Goal: Check status: Check status

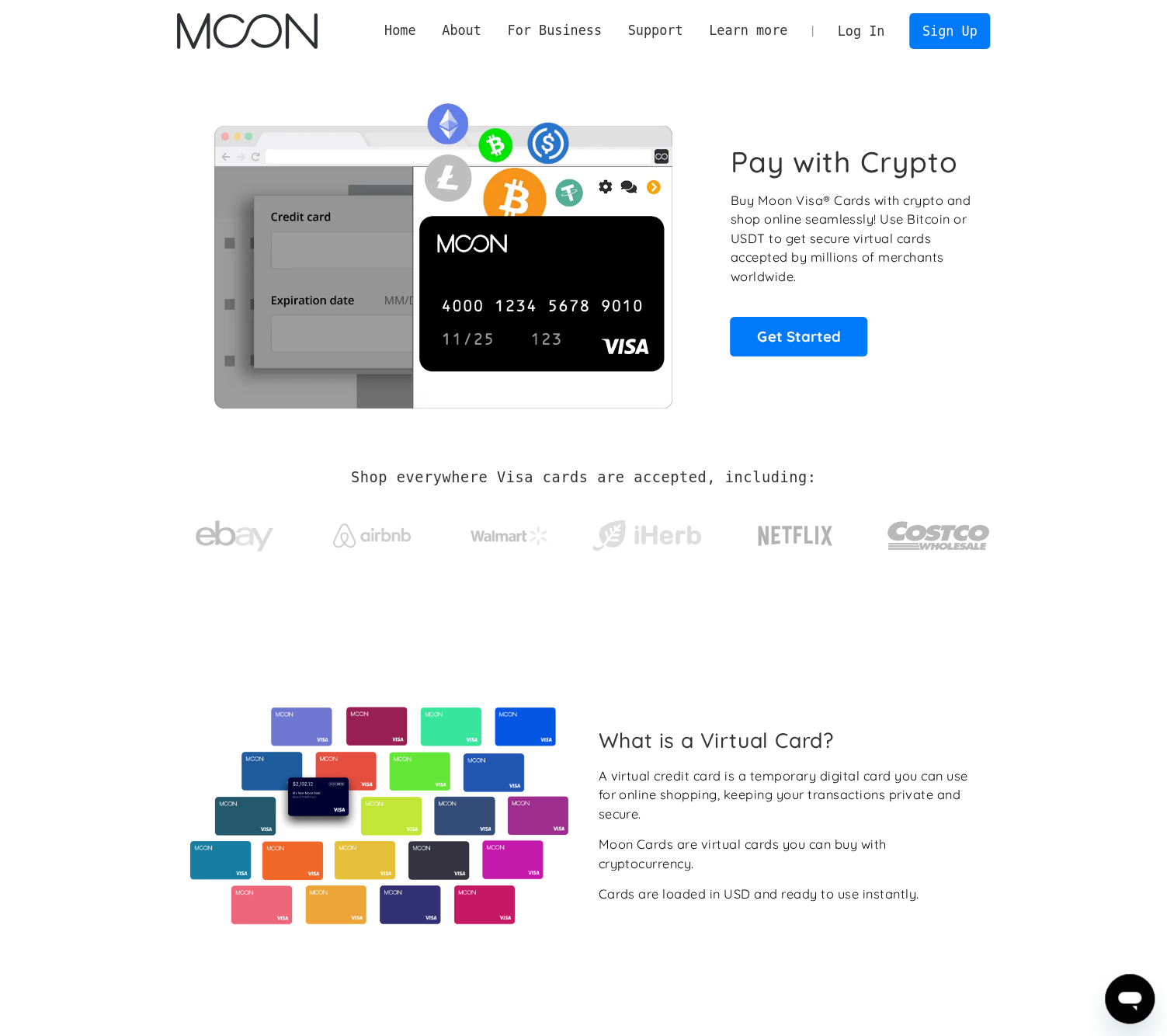
click at [874, 35] on link "Log In" at bounding box center [861, 31] width 73 height 34
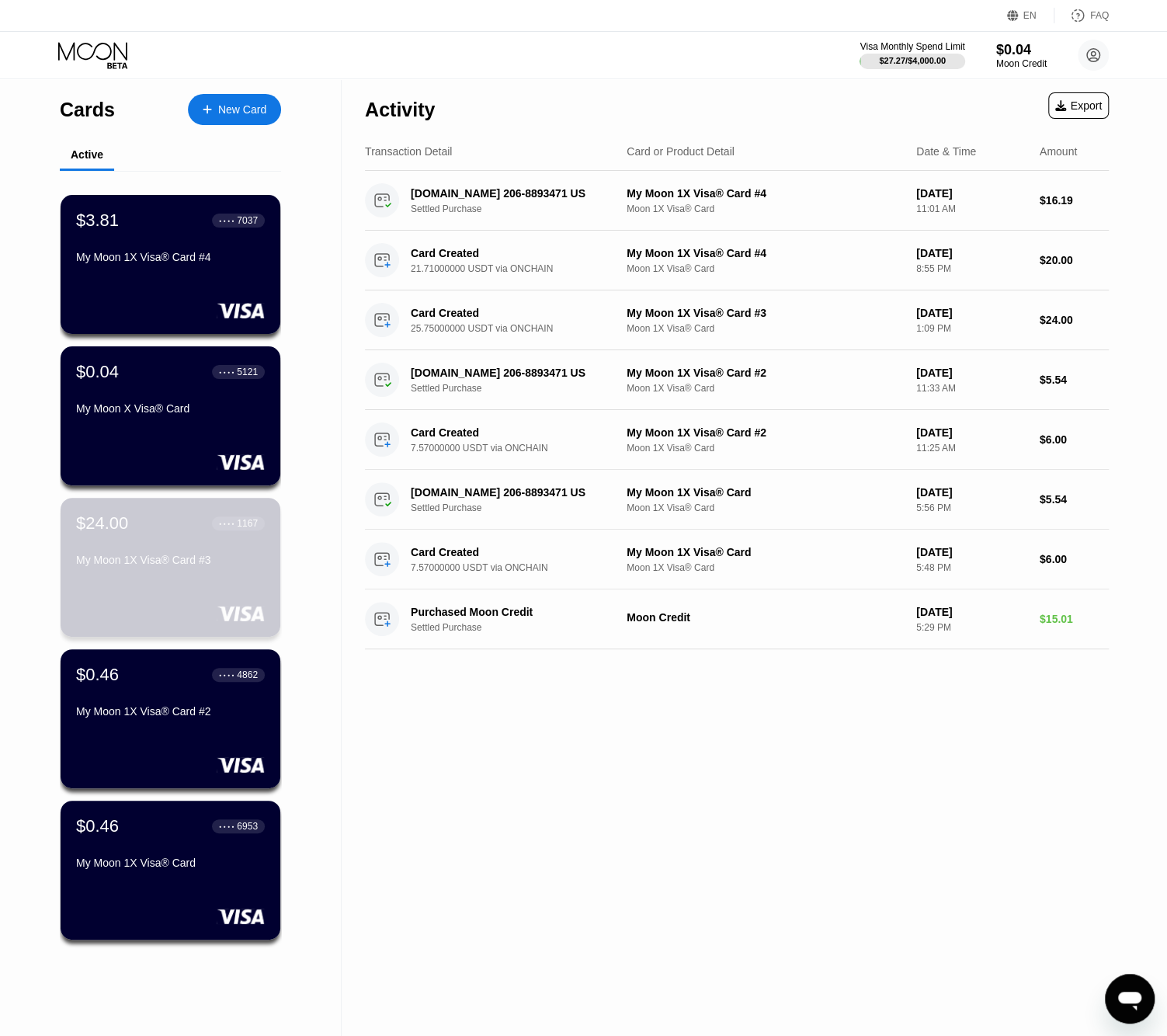
click at [236, 572] on div "My Moon 1X Visa® Card #3" at bounding box center [170, 563] width 189 height 18
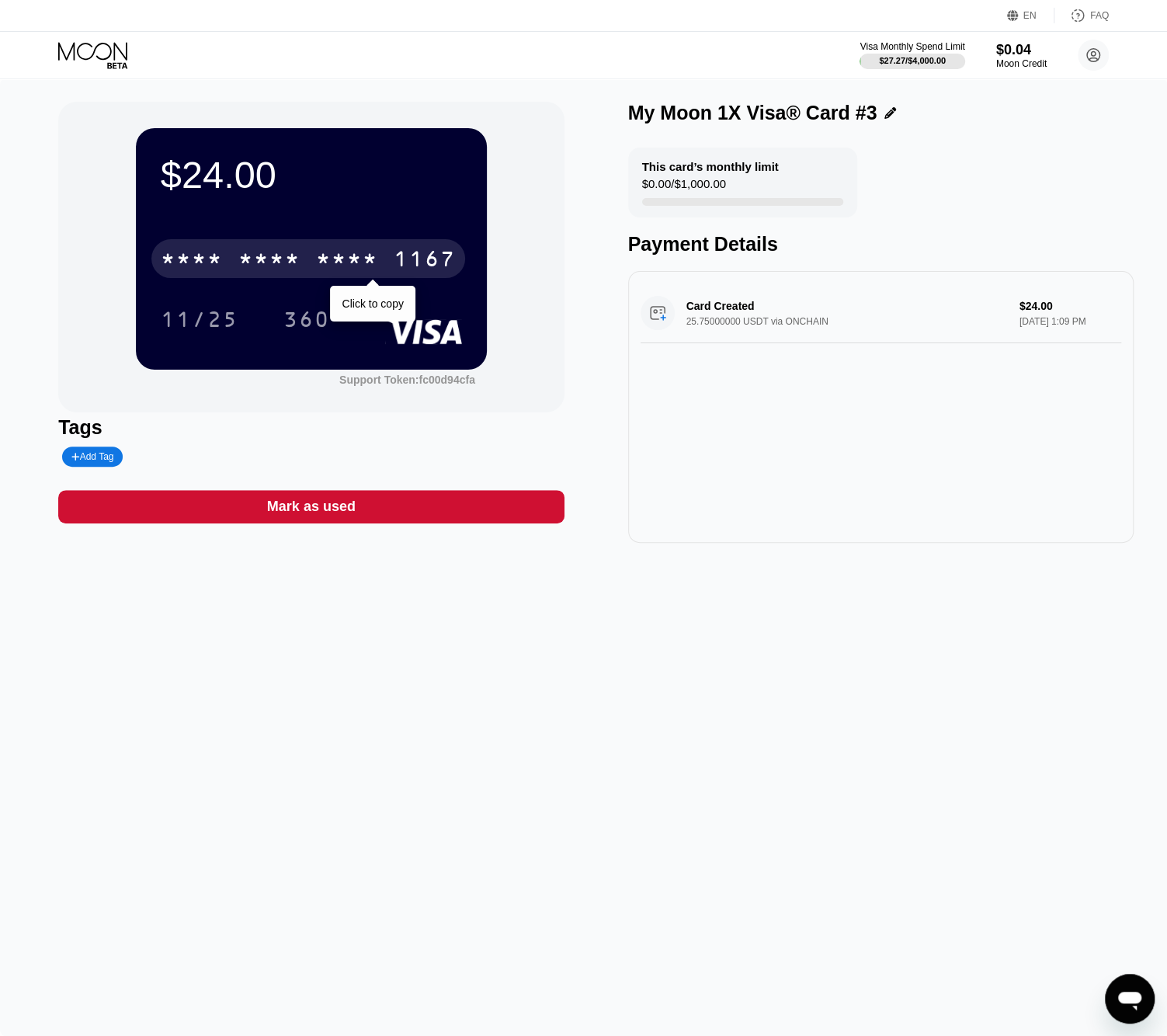
click at [339, 259] on div "* * * *" at bounding box center [347, 261] width 62 height 25
click at [274, 260] on div "6500" at bounding box center [269, 261] width 62 height 25
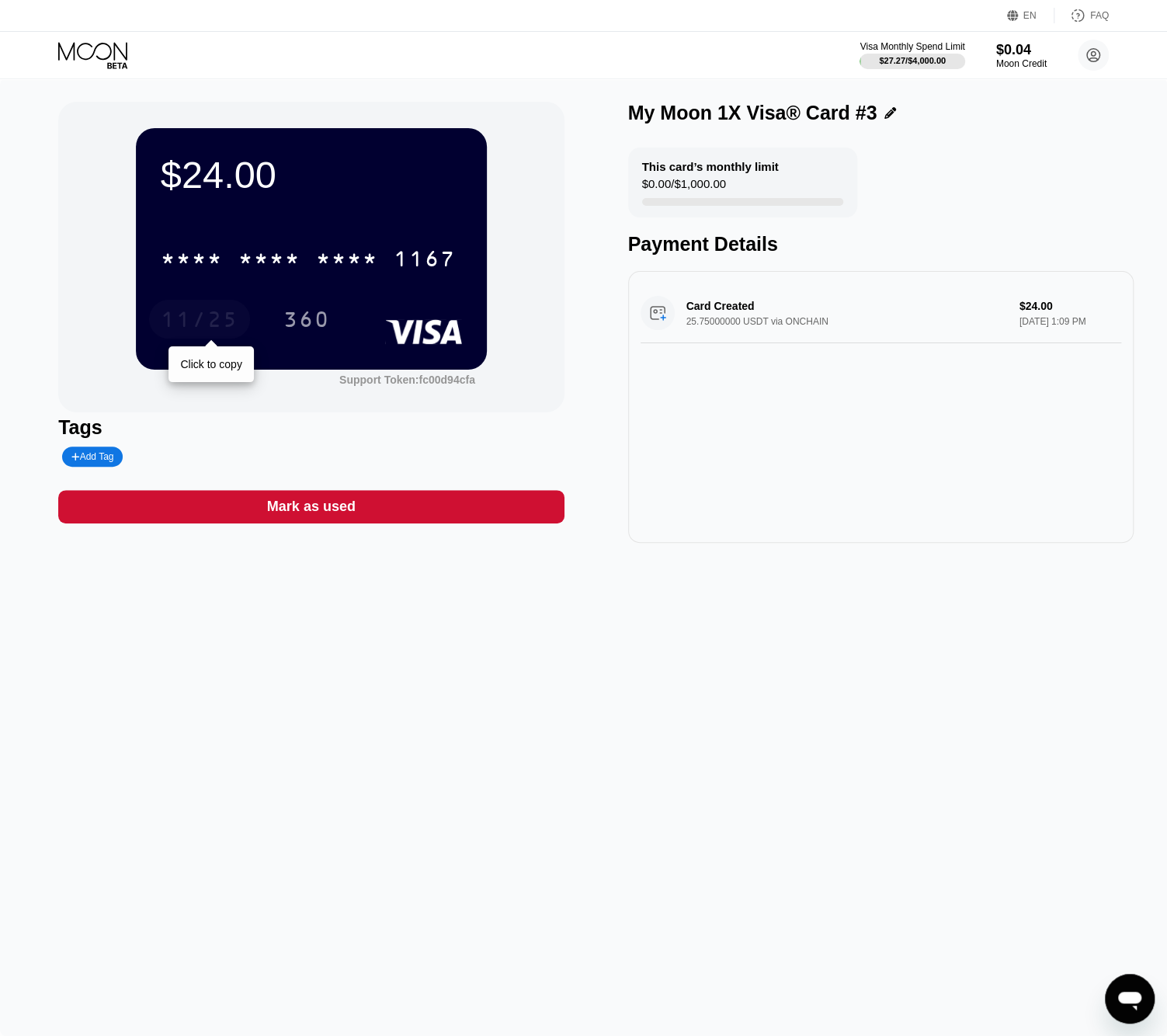
click at [193, 318] on div "11/25" at bounding box center [200, 322] width 78 height 25
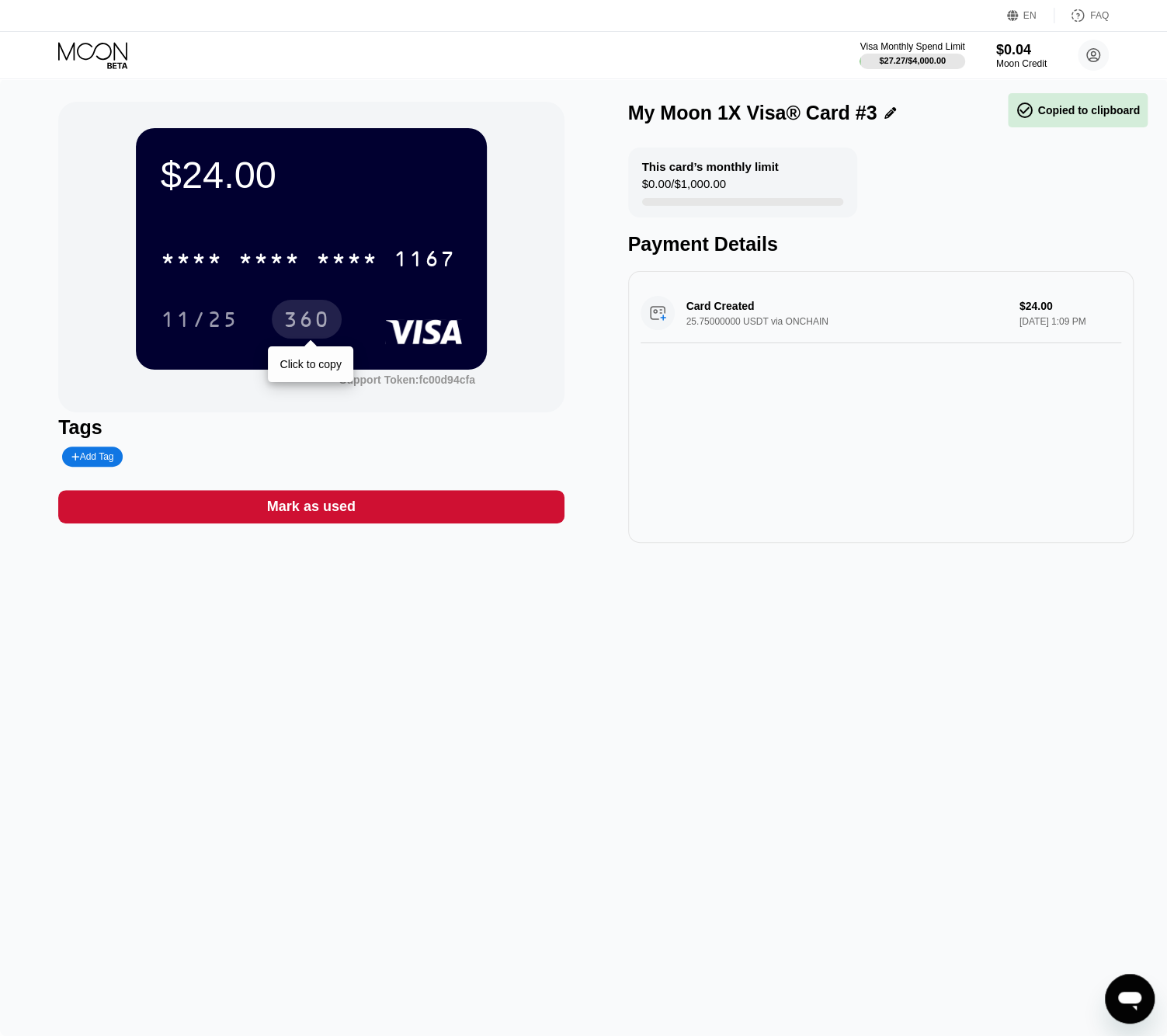
click at [305, 324] on div "360" at bounding box center [307, 322] width 47 height 25
